Goal: Share content: Share content

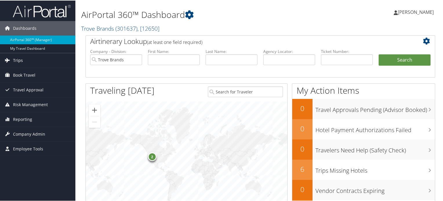
click at [35, 64] on link "Trips" at bounding box center [37, 60] width 75 height 14
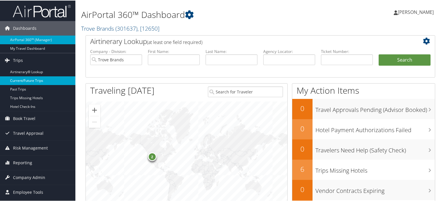
click at [30, 83] on link "Current/Future Trips" at bounding box center [37, 80] width 75 height 9
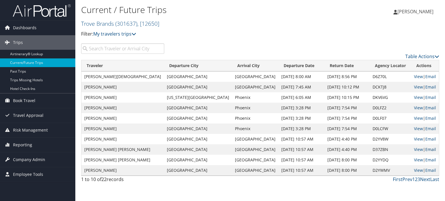
click at [425, 149] on link "Email" at bounding box center [430, 150] width 11 height 6
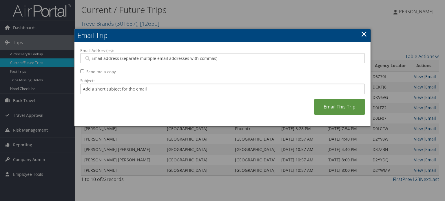
click at [154, 57] on input "Email Address(es):" at bounding box center [222, 59] width 277 height 6
type input "bchristian@trovebrands.com"
click at [318, 110] on link "Email This Trip" at bounding box center [339, 107] width 50 height 16
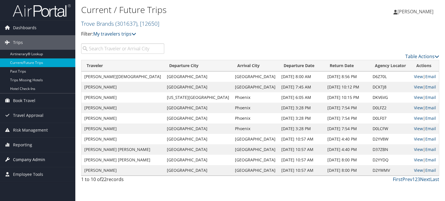
click at [32, 158] on span "Company Admin" at bounding box center [29, 160] width 32 height 14
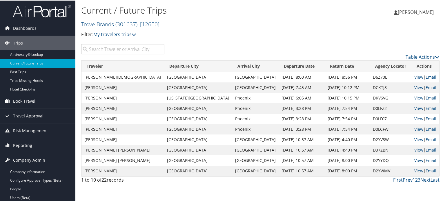
click at [44, 100] on link "Book Travel" at bounding box center [37, 101] width 75 height 14
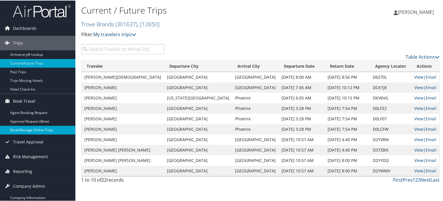
click at [39, 126] on link "Book/Manage Online Trips" at bounding box center [37, 129] width 75 height 9
